Goal: Task Accomplishment & Management: Use online tool/utility

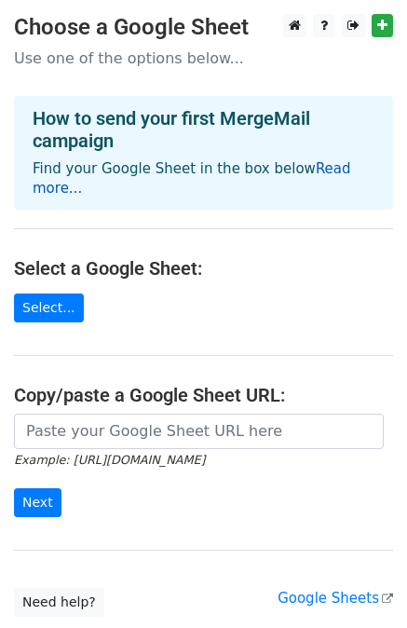
click at [310, 170] on link "Read more..." at bounding box center [192, 178] width 319 height 36
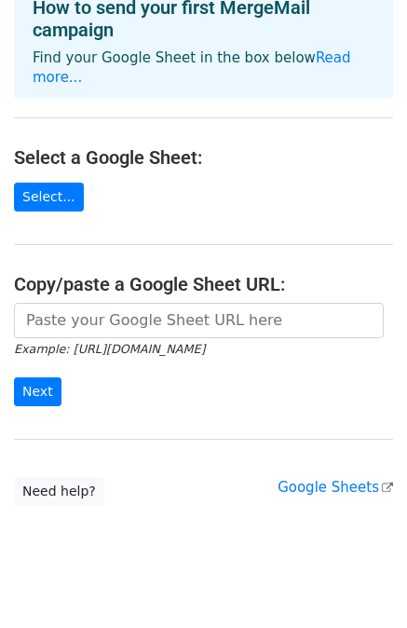
scroll to position [116, 0]
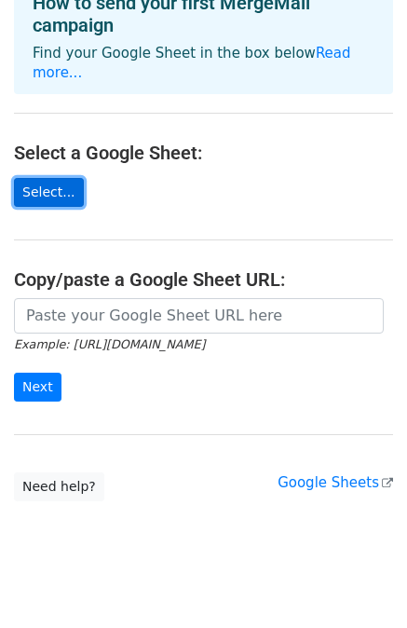
click at [41, 178] on link "Select..." at bounding box center [49, 192] width 70 height 29
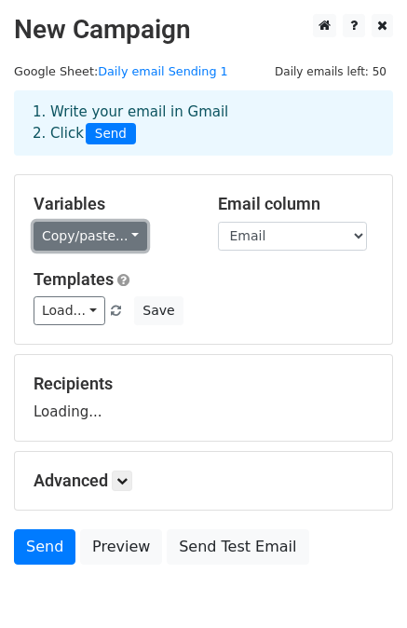
click at [123, 232] on link "Copy/paste..." at bounding box center [91, 236] width 114 height 29
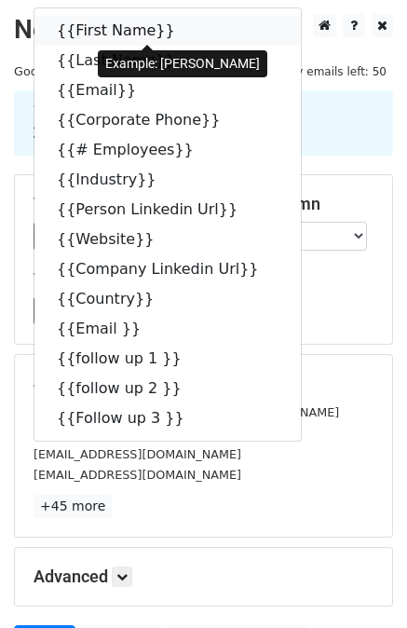
click at [104, 39] on link "{{First Name}}" at bounding box center [167, 31] width 266 height 30
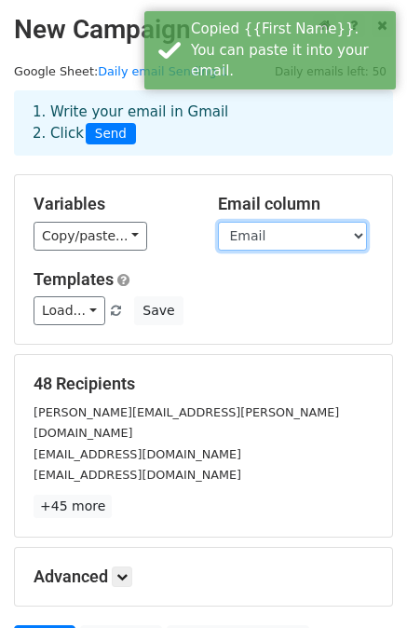
click at [294, 231] on select "First Name Last Name Email Corporate Phone # Employees Industry Person Linkedin…" at bounding box center [292, 236] width 149 height 29
click at [218, 222] on select "First Name Last Name Email Corporate Phone # Employees Industry Person Linkedin…" at bounding box center [292, 236] width 149 height 29
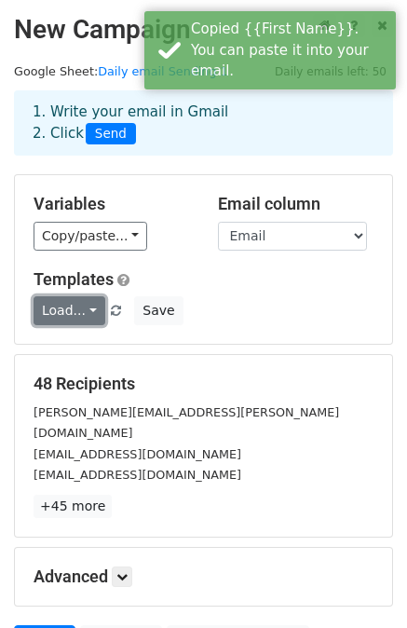
click at [91, 311] on link "Load..." at bounding box center [70, 310] width 72 height 29
click at [86, 346] on link "Temp 1" at bounding box center [107, 352] width 147 height 30
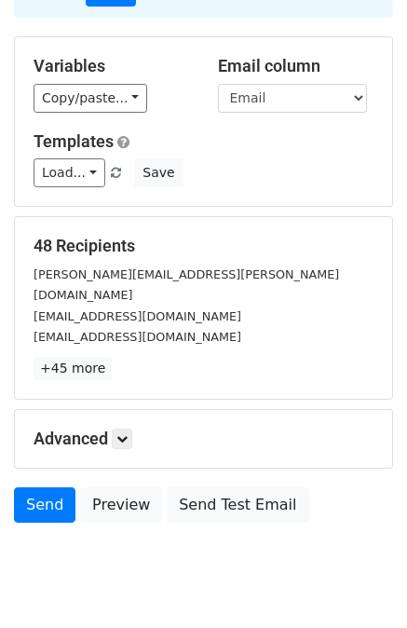
scroll to position [168, 0]
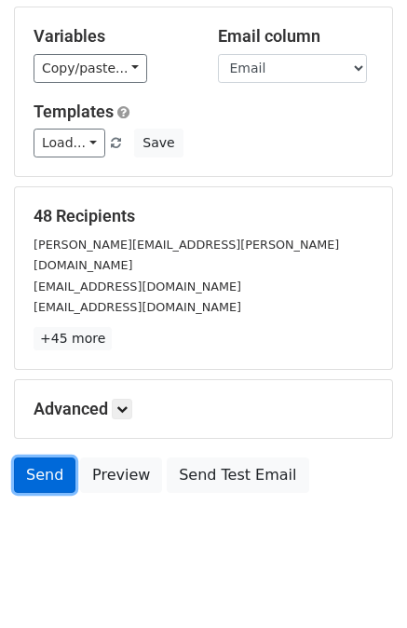
click at [51, 457] on link "Send" at bounding box center [44, 474] width 61 height 35
click at [43, 457] on link "Send" at bounding box center [44, 474] width 61 height 35
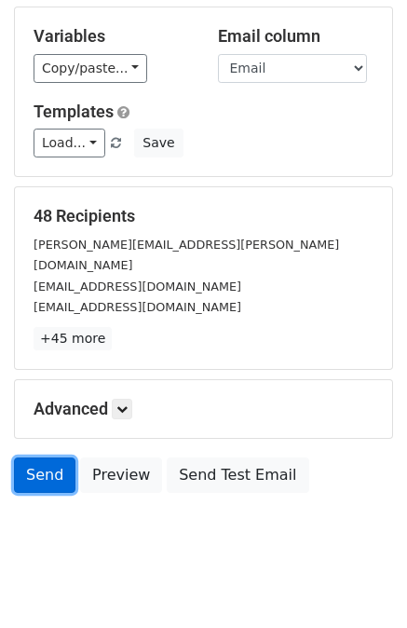
click at [43, 457] on link "Send" at bounding box center [44, 474] width 61 height 35
click at [50, 457] on link "Send" at bounding box center [44, 474] width 61 height 35
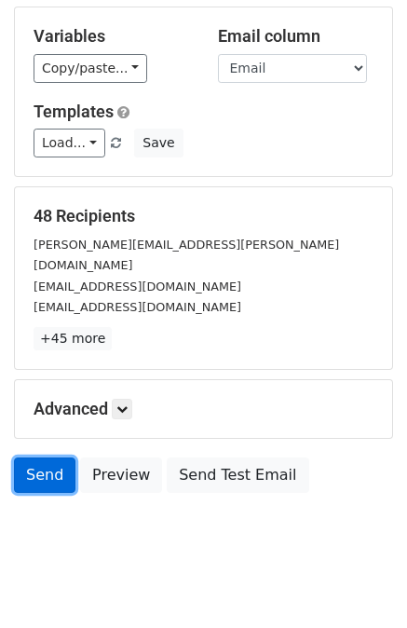
click at [50, 457] on link "Send" at bounding box center [44, 474] width 61 height 35
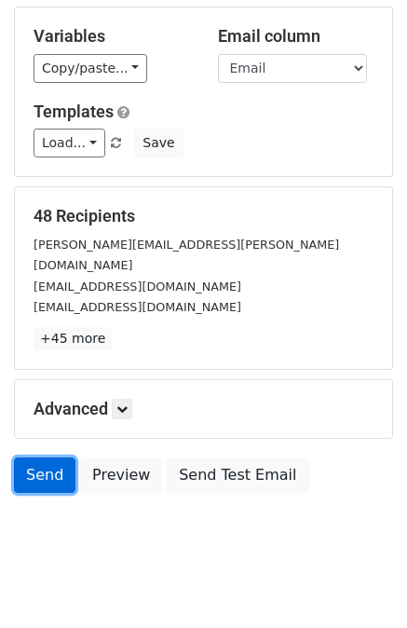
click at [54, 457] on link "Send" at bounding box center [44, 474] width 61 height 35
click at [48, 457] on link "Send" at bounding box center [44, 474] width 61 height 35
click at [47, 457] on link "Send" at bounding box center [44, 474] width 61 height 35
